Goal: Check status: Check status

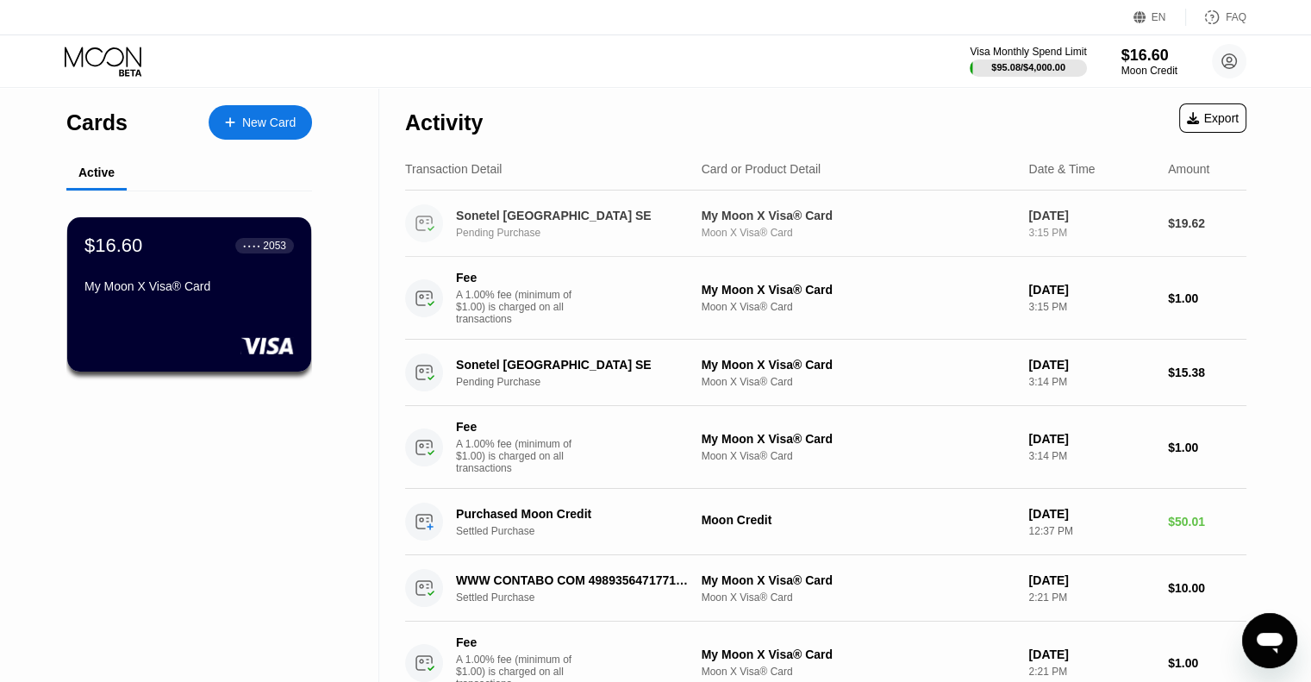
drag, startPoint x: 403, startPoint y: 121, endPoint x: 1159, endPoint y: 328, distance: 784.0
drag, startPoint x: 1276, startPoint y: 377, endPoint x: 375, endPoint y: 159, distance: 926.8
drag, startPoint x: 417, startPoint y: 120, endPoint x: 1269, endPoint y: 443, distance: 910.9
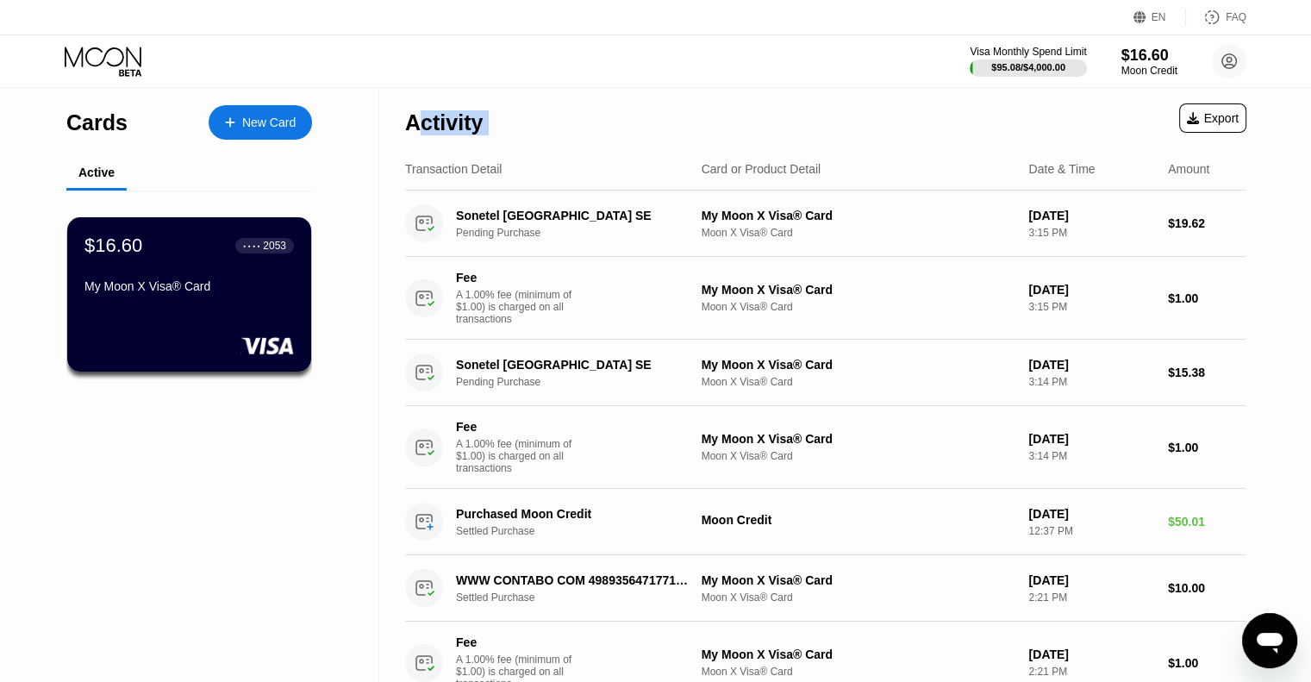
click at [840, 365] on div "My Moon X Visa® Card" at bounding box center [859, 365] width 314 height 14
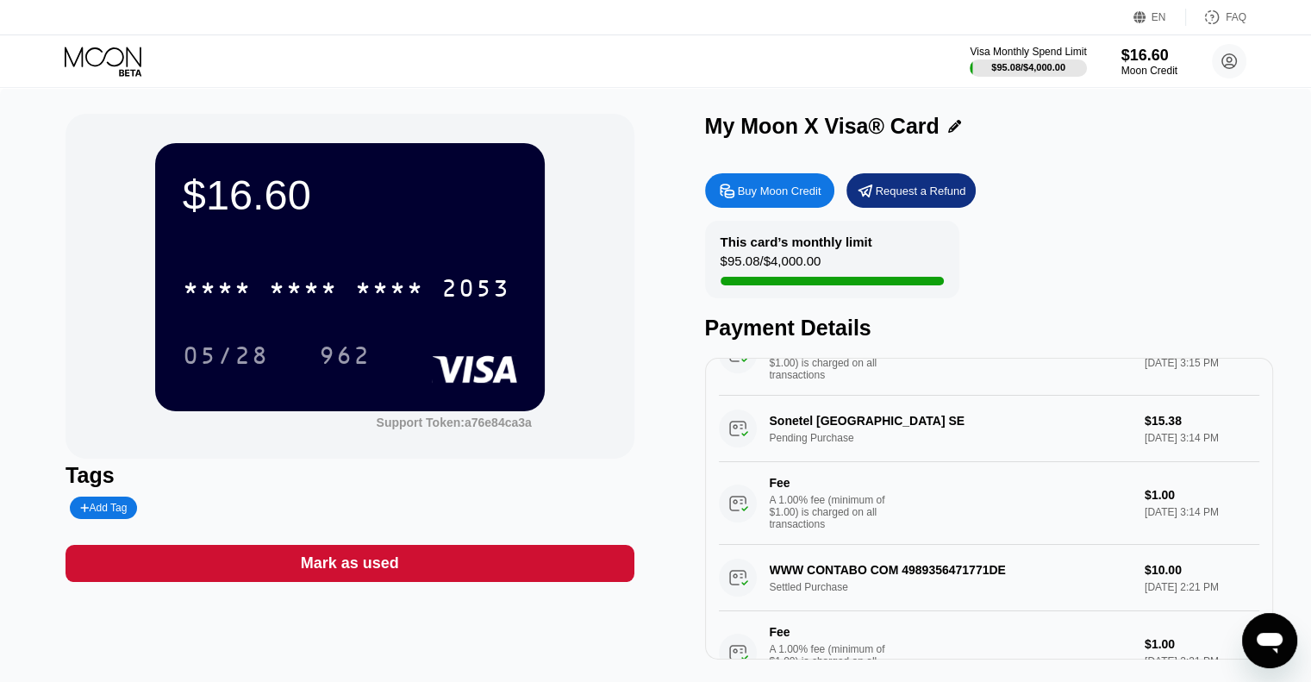
scroll to position [172, 0]
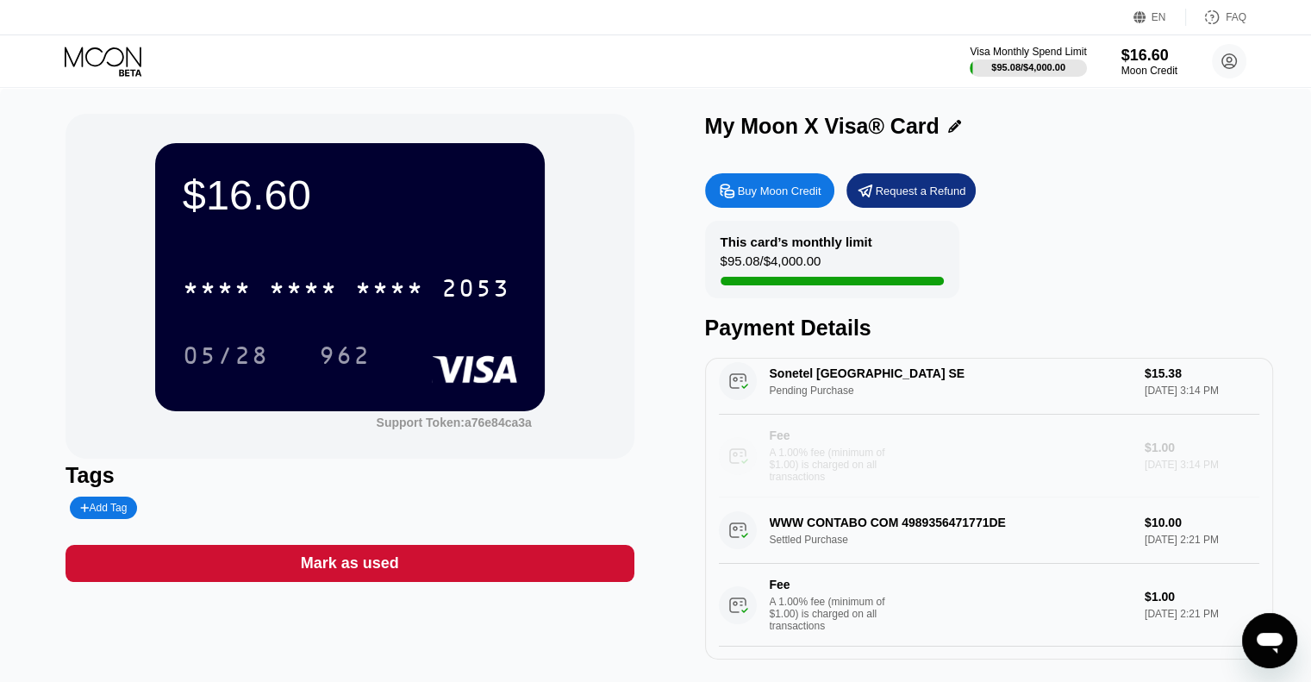
drag, startPoint x: 958, startPoint y: 500, endPoint x: 697, endPoint y: 474, distance: 261.6
click at [697, 474] on div "$16.60 * * * * * * * * * * * * 2053 05/28 962 Support Token: a76e84ca3a Tags Ad…" at bounding box center [656, 387] width 1180 height 546
drag, startPoint x: 696, startPoint y: 403, endPoint x: 1069, endPoint y: 535, distance: 396.1
click at [1069, 535] on div "$16.60 * * * * * * * * * * * * 2053 05/28 962 Support Token: a76e84ca3a Tags Ad…" at bounding box center [656, 387] width 1180 height 546
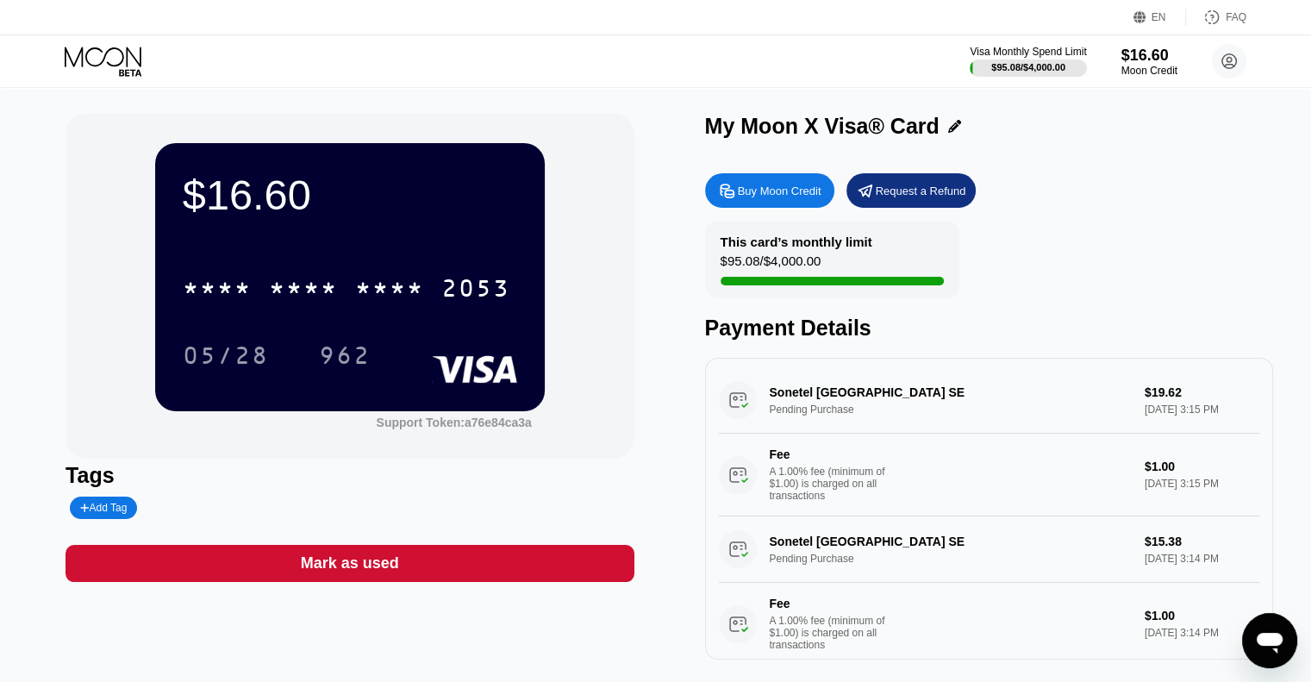
scroll to position [0, 0]
